Goal: Task Accomplishment & Management: Manage account settings

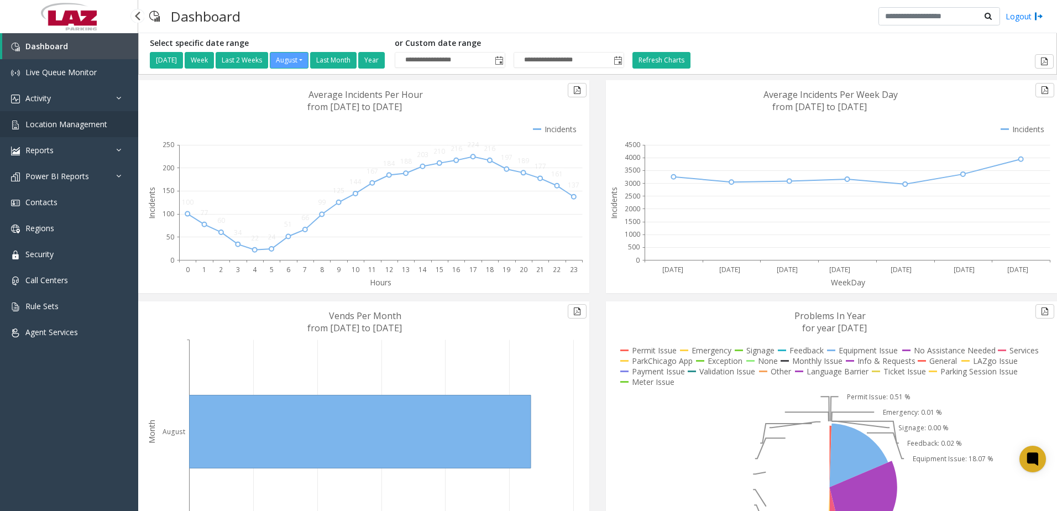
click at [70, 123] on span "Location Management" at bounding box center [66, 124] width 82 height 11
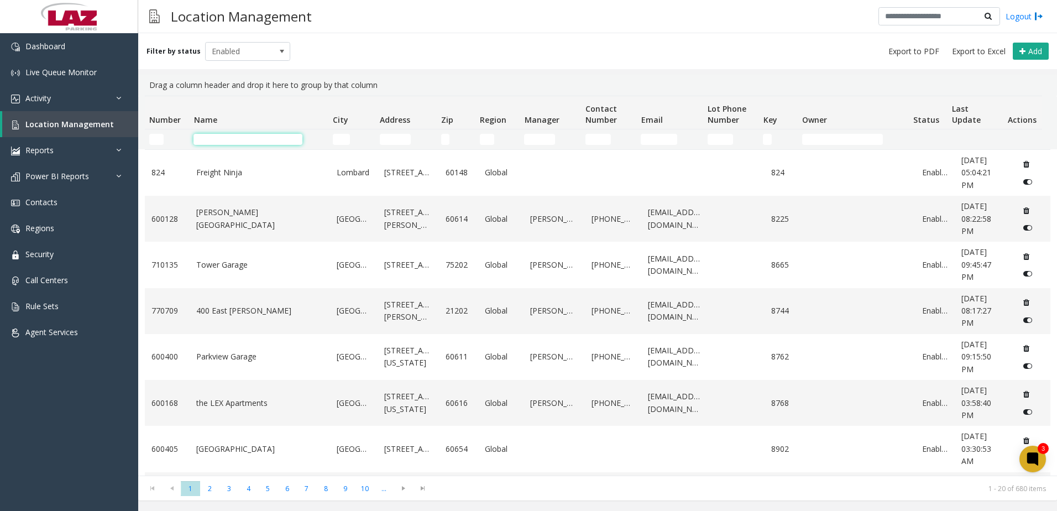
click at [219, 136] on input "Name Filter" at bounding box center [247, 139] width 109 height 11
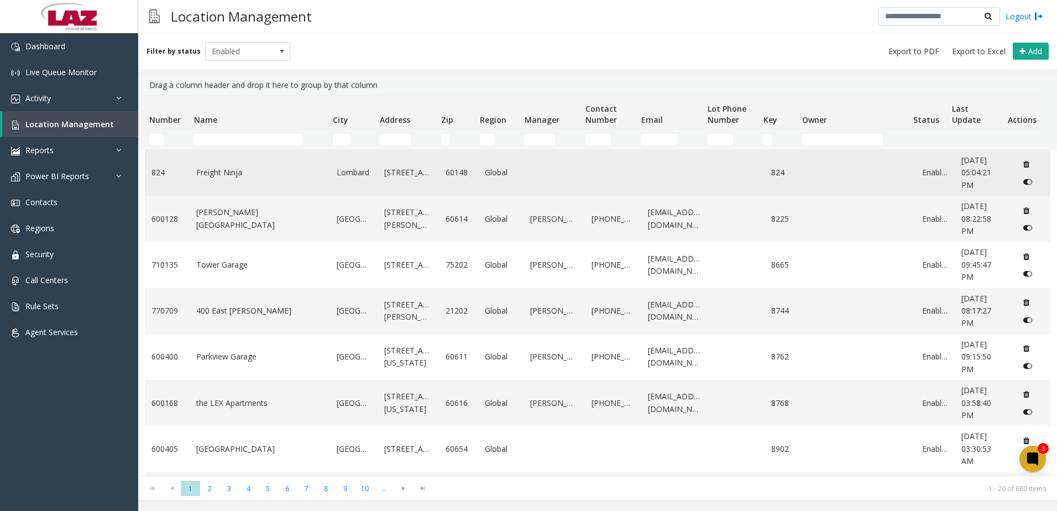
click at [221, 176] on link "Freight Ninja" at bounding box center [259, 172] width 127 height 12
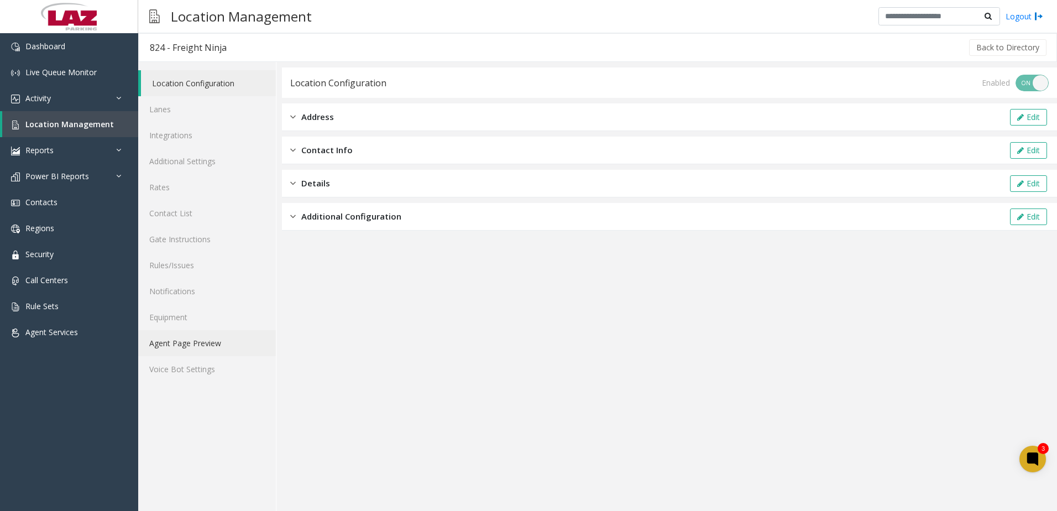
click at [164, 343] on link "Agent Page Preview" at bounding box center [207, 343] width 138 height 26
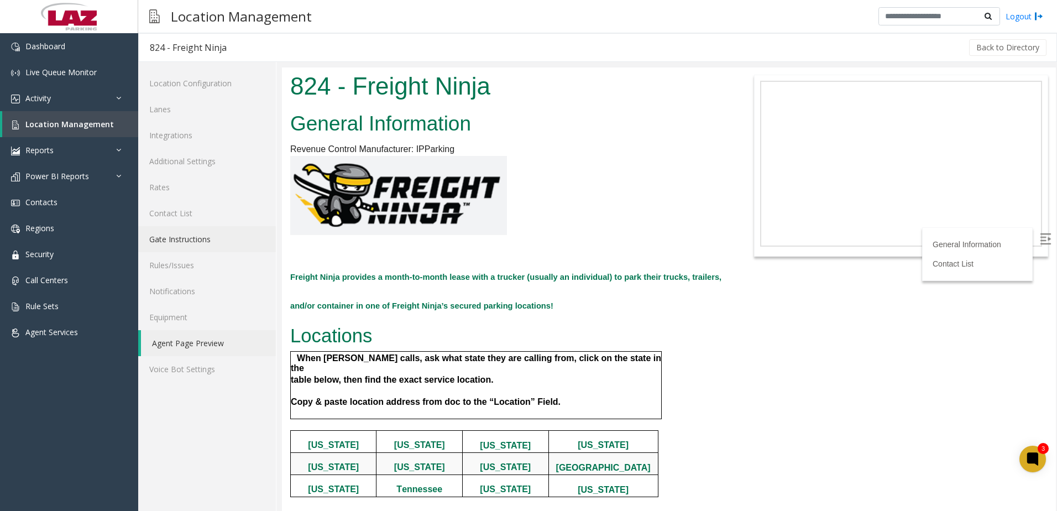
click at [199, 238] on link "Gate Instructions" at bounding box center [207, 239] width 138 height 26
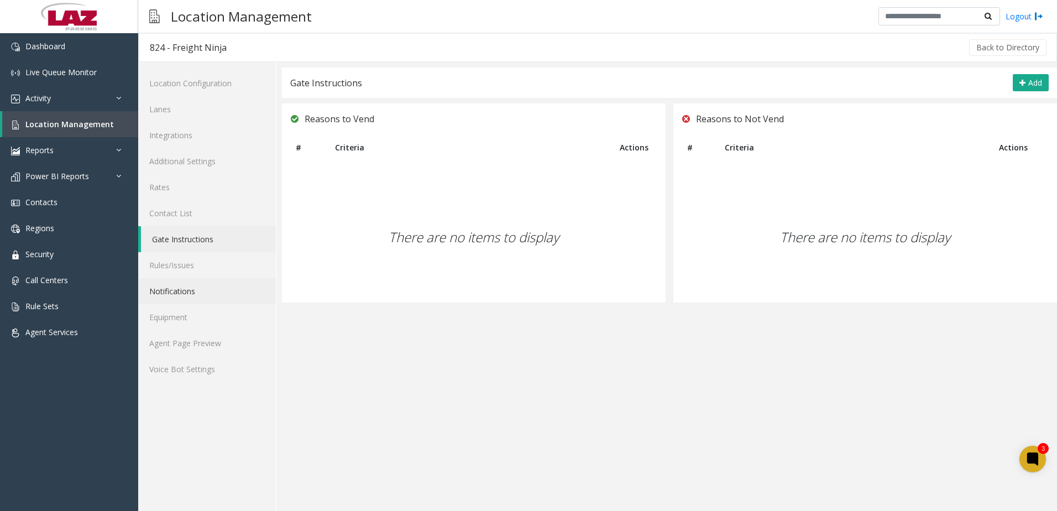
click at [191, 294] on link "Notifications" at bounding box center [207, 291] width 138 height 26
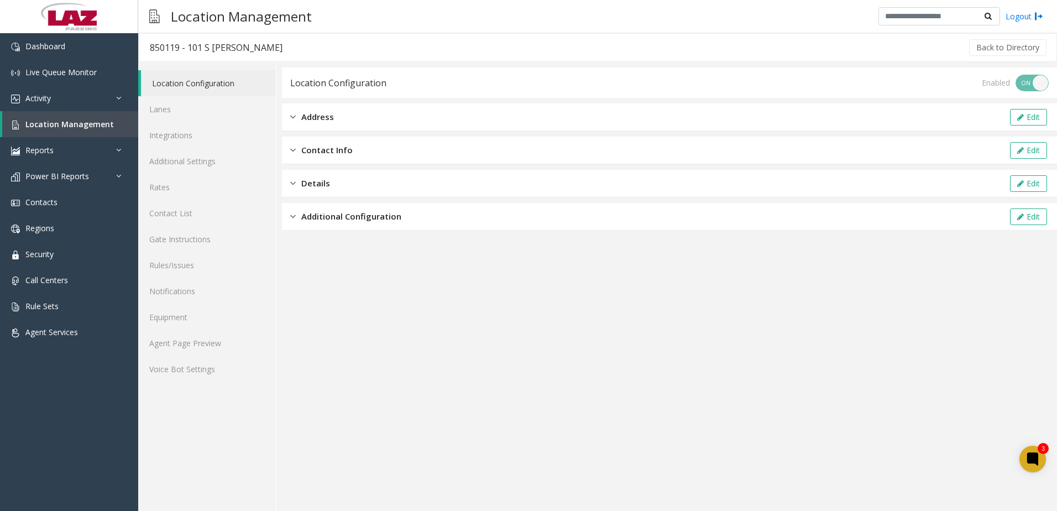
click at [247, 50] on h3 "850119 - 101 S Hanley" at bounding box center [216, 47] width 155 height 25
drag, startPoint x: 242, startPoint y: 50, endPoint x: 148, endPoint y: 50, distance: 93.4
click at [148, 50] on h3 "850119 - 101 S Hanley" at bounding box center [216, 47] width 155 height 25
click at [83, 124] on span "Location Management" at bounding box center [69, 124] width 88 height 11
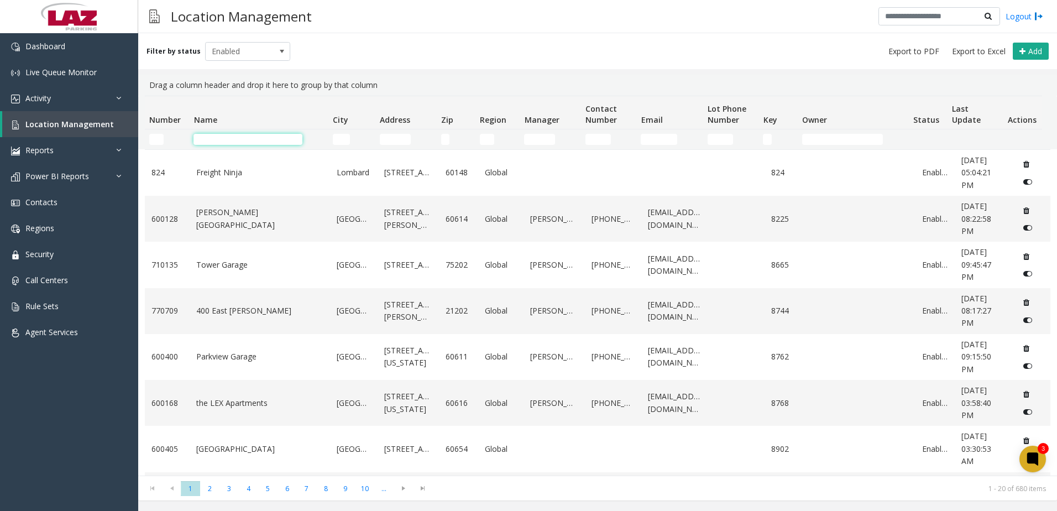
click at [266, 139] on input "Name Filter" at bounding box center [247, 139] width 109 height 11
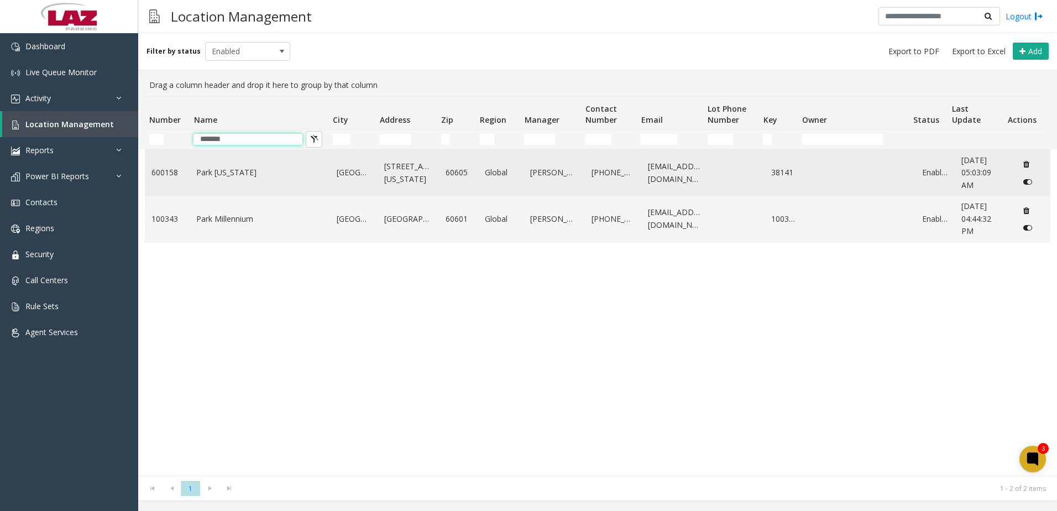
type input "*******"
click at [238, 171] on link "Park Michigan" at bounding box center [259, 172] width 127 height 12
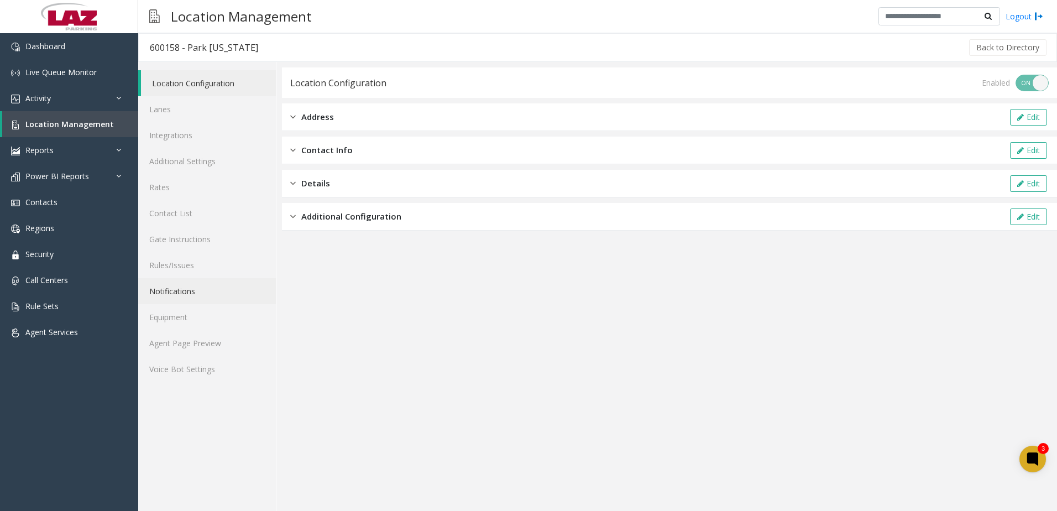
click at [190, 290] on link "Notifications" at bounding box center [207, 291] width 138 height 26
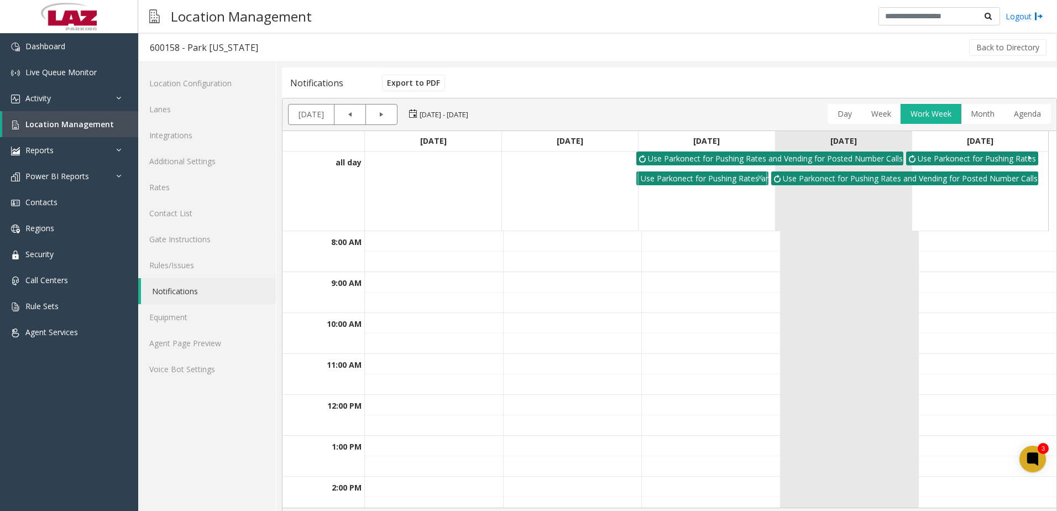
click at [733, 181] on div "Use Parkonect for Pushing Rates and Vending for Posted Number calls until furth…" at bounding box center [700, 178] width 128 height 14
click at [761, 178] on span "Delete" at bounding box center [760, 178] width 8 height 8
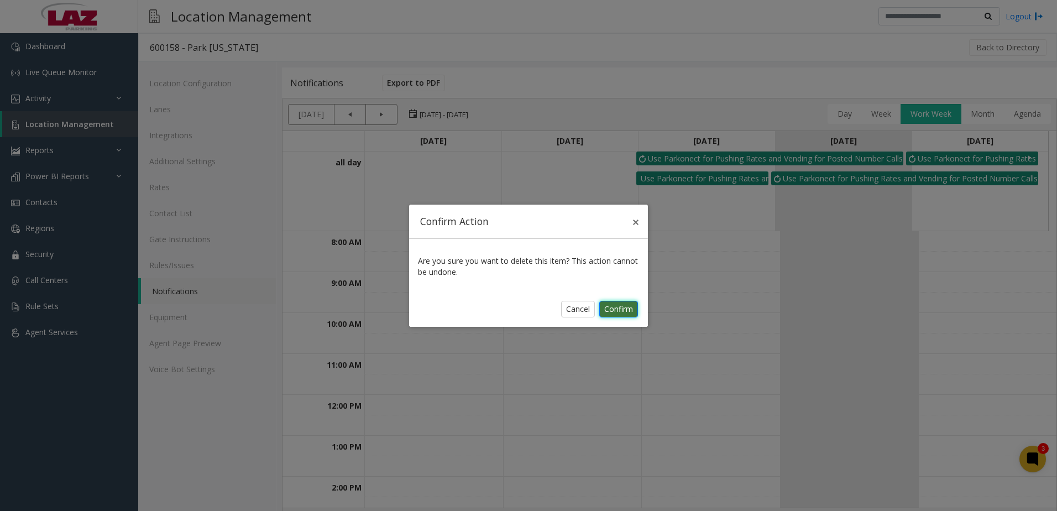
click at [613, 312] on link "Confirm" at bounding box center [618, 309] width 39 height 17
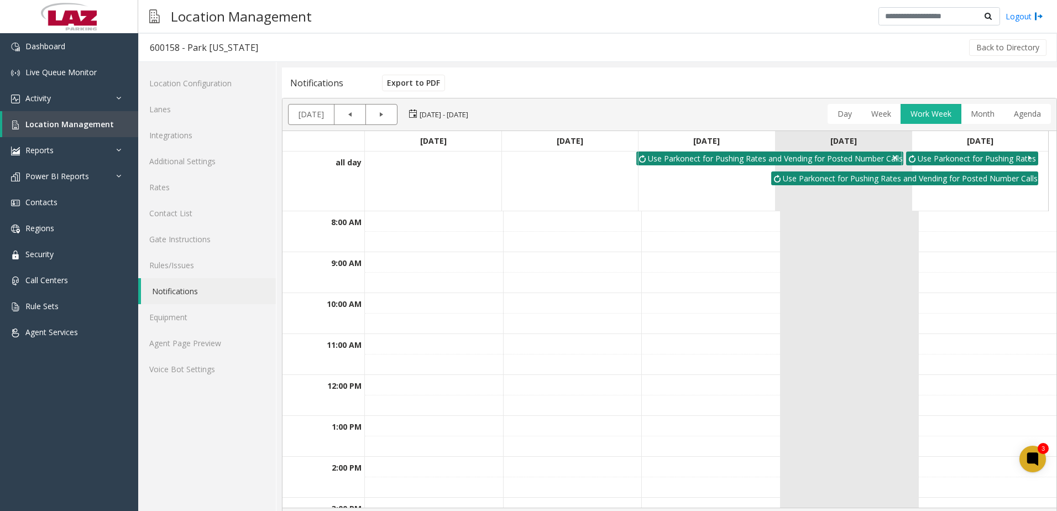
click at [894, 158] on span "Delete" at bounding box center [895, 158] width 8 height 8
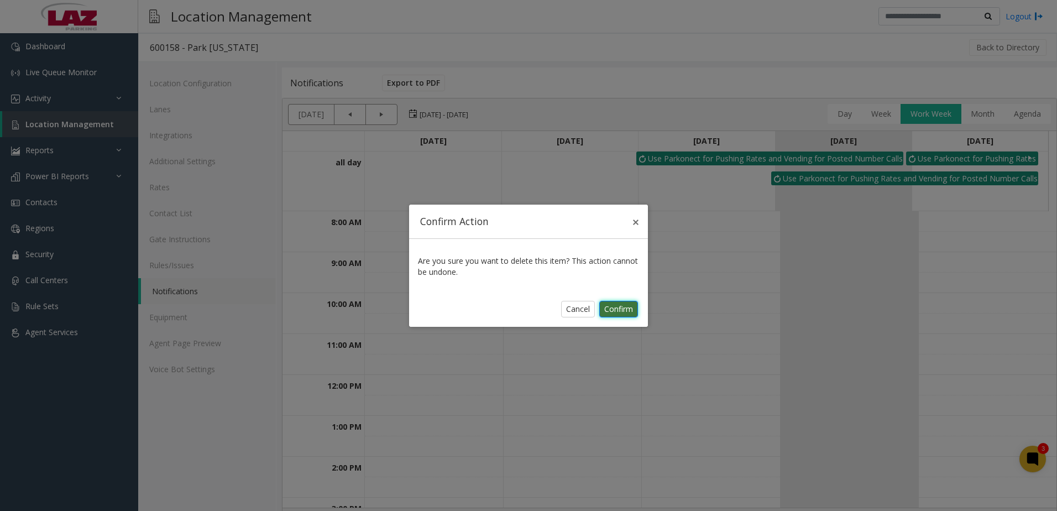
click at [615, 311] on link "Confirm" at bounding box center [618, 309] width 39 height 17
